Goal: Information Seeking & Learning: Learn about a topic

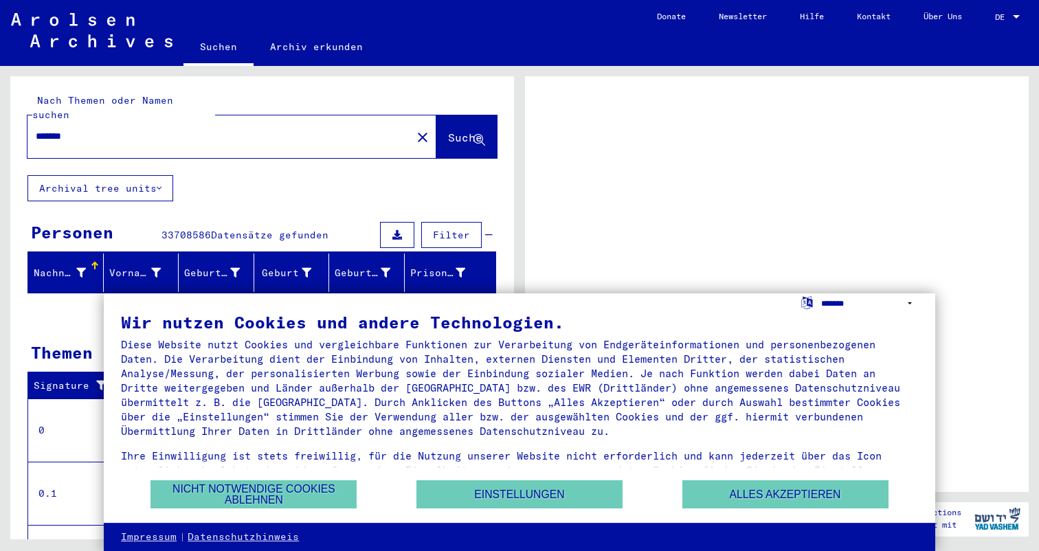
click at [882, 293] on select "**********" at bounding box center [869, 303] width 97 height 20
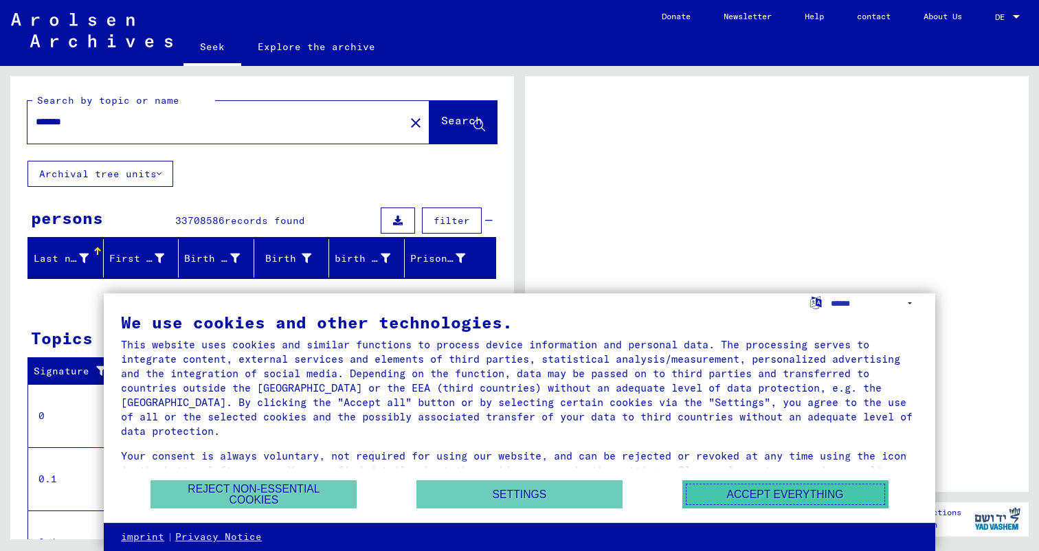
click at [754, 493] on font "Accept everything" at bounding box center [784, 494] width 117 height 12
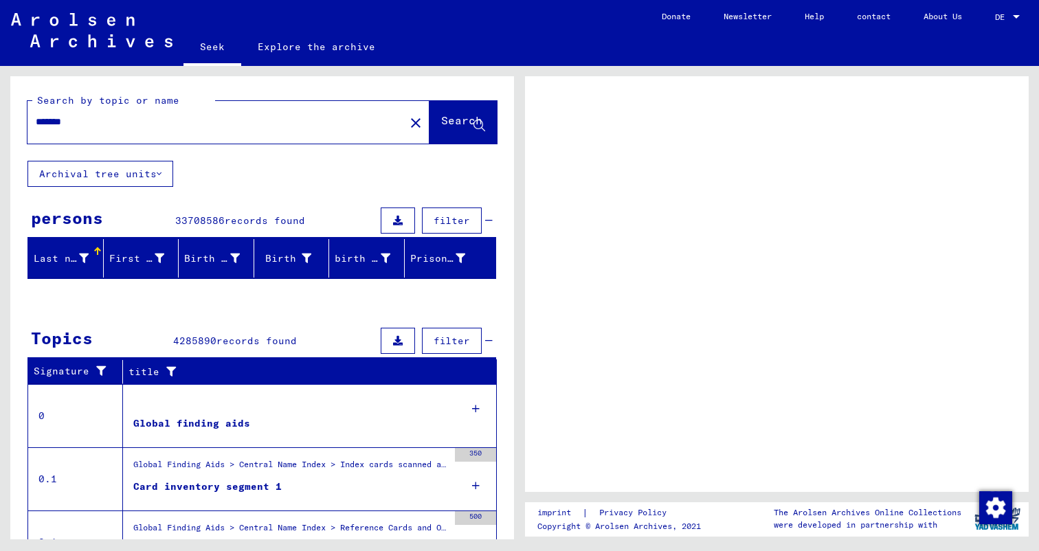
click at [678, 322] on div at bounding box center [777, 284] width 504 height 416
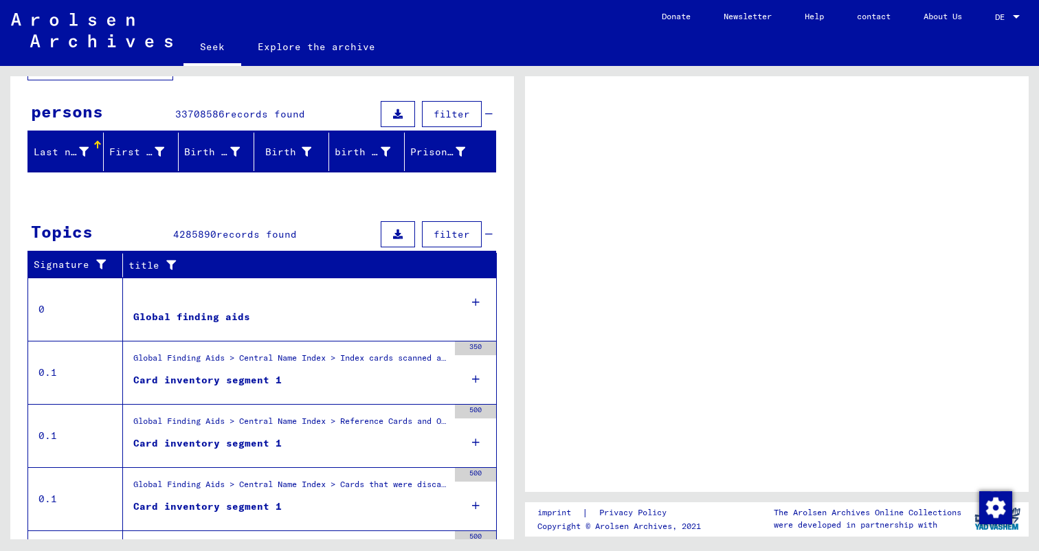
scroll to position [201, 0]
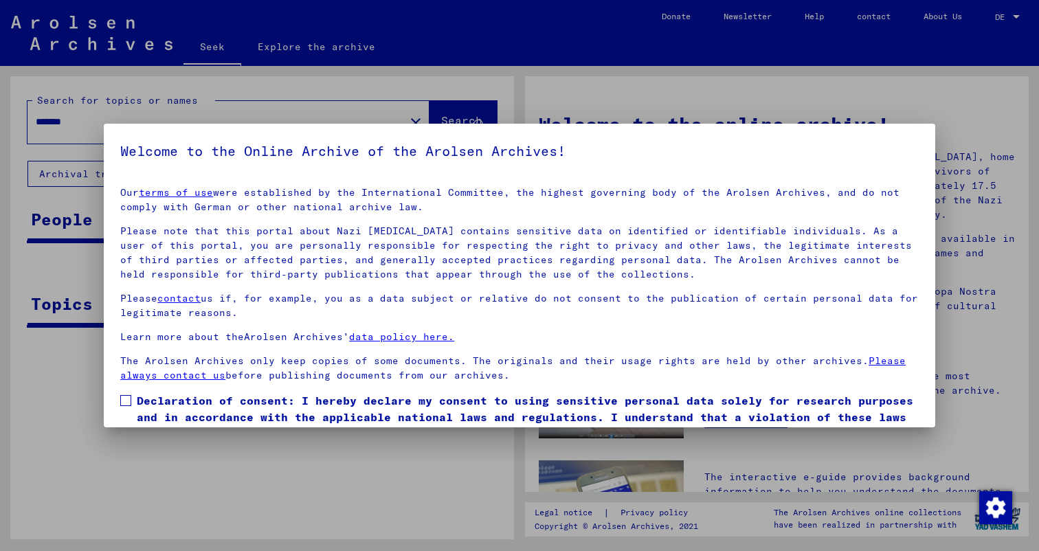
click at [658, 87] on div at bounding box center [519, 275] width 1039 height 551
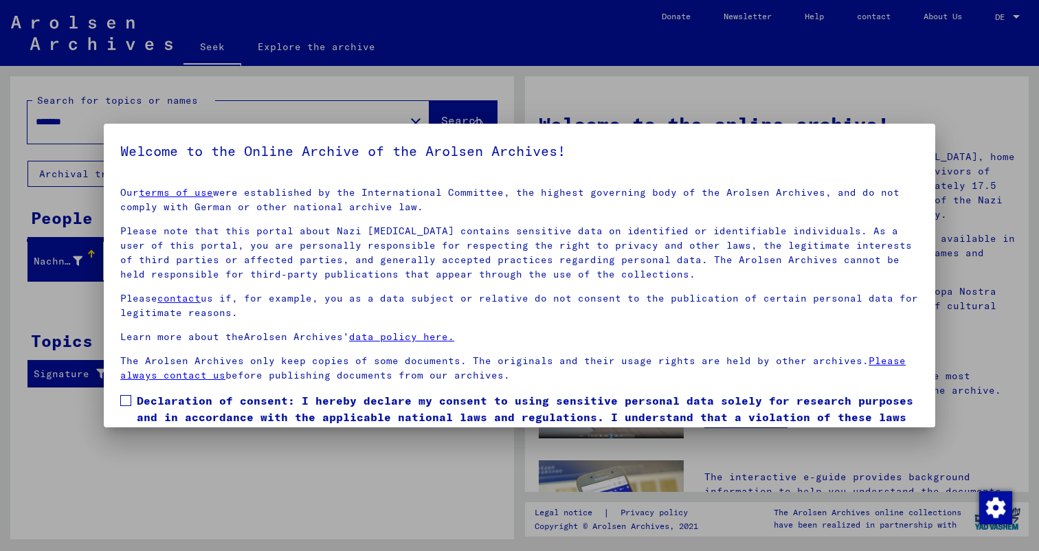
scroll to position [65, 0]
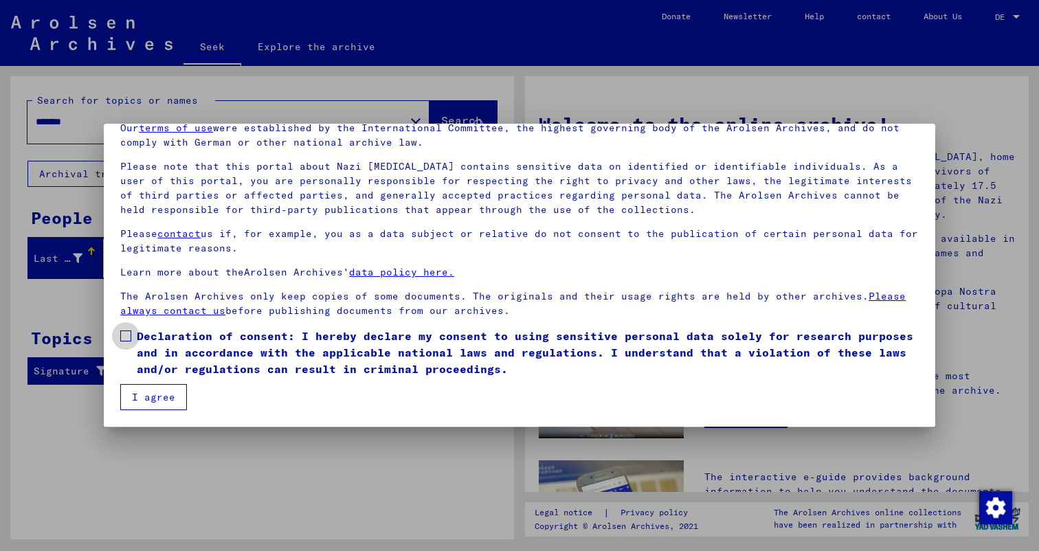
click at [129, 335] on span at bounding box center [125, 335] width 11 height 11
click at [139, 400] on font "I agree" at bounding box center [153, 397] width 43 height 12
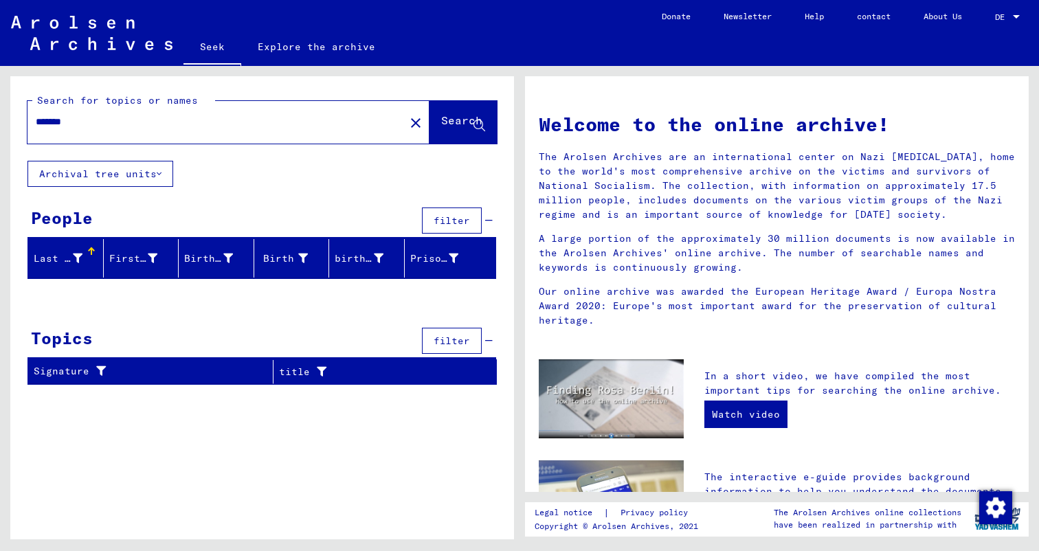
click at [188, 125] on input "*******" at bounding box center [212, 122] width 352 height 14
click at [148, 175] on font "Archival tree units" at bounding box center [97, 174] width 117 height 12
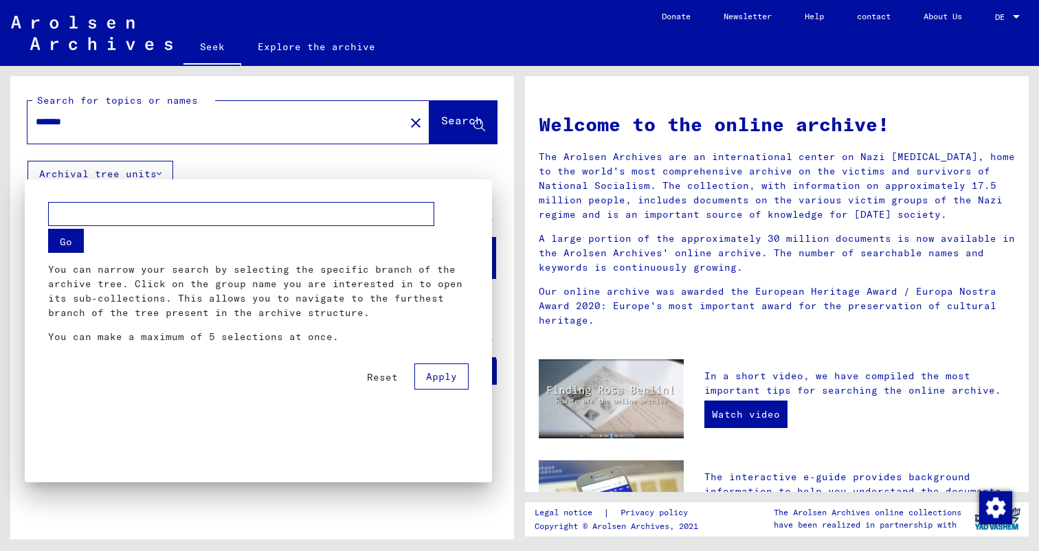
click at [177, 152] on div at bounding box center [519, 275] width 1039 height 551
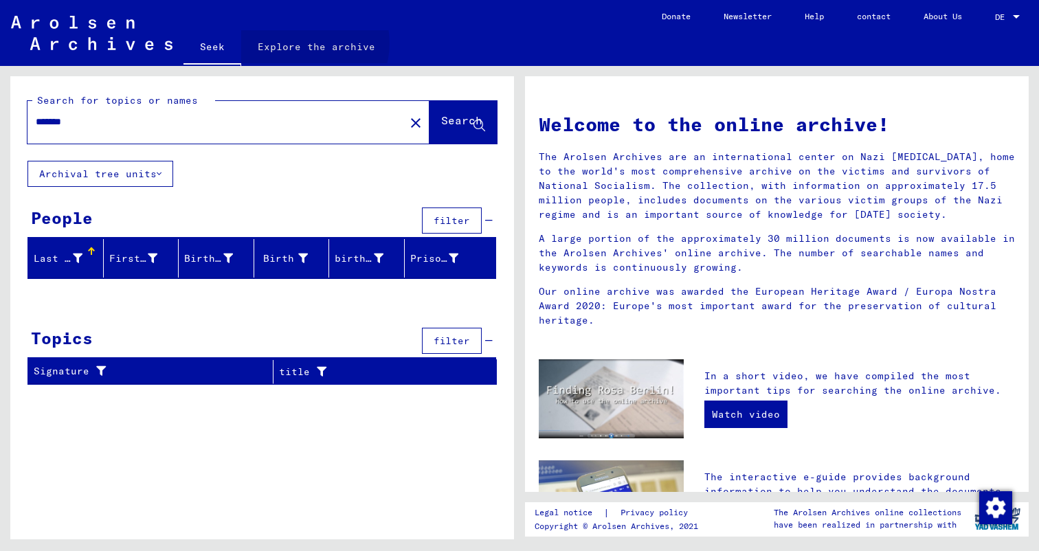
click at [307, 43] on font "Explore the archive" at bounding box center [316, 47] width 117 height 12
